Goal: Transaction & Acquisition: Download file/media

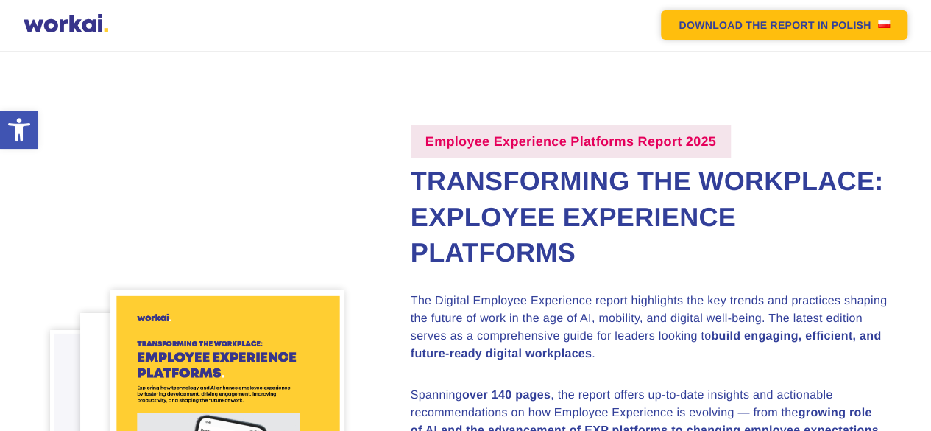
click at [784, 23] on em "DOWNLOAD THE REPORT" at bounding box center [746, 25] width 135 height 10
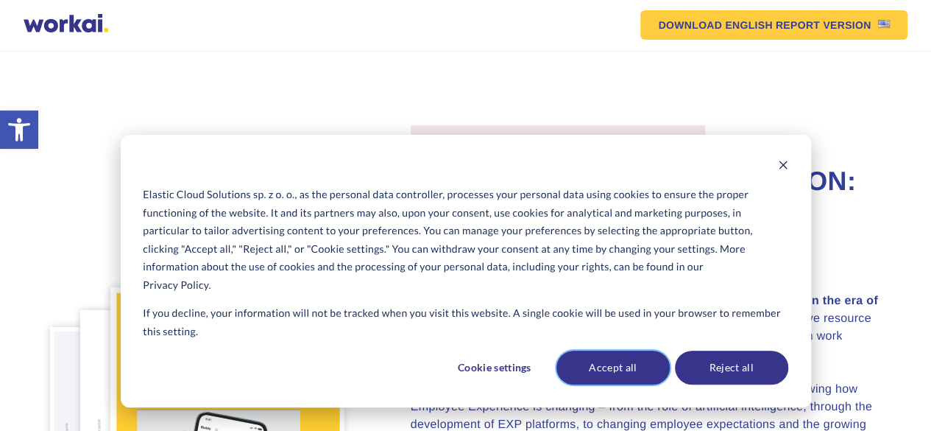
click at [630, 366] on font "Accept all" at bounding box center [613, 368] width 48 height 18
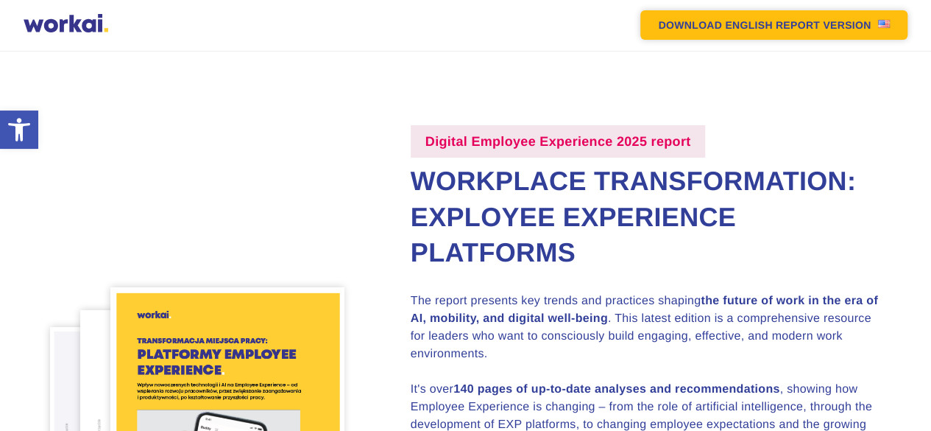
click at [720, 30] on font "DOWNLOAD ENGLISH" at bounding box center [715, 25] width 114 height 12
